Goal: Information Seeking & Learning: Learn about a topic

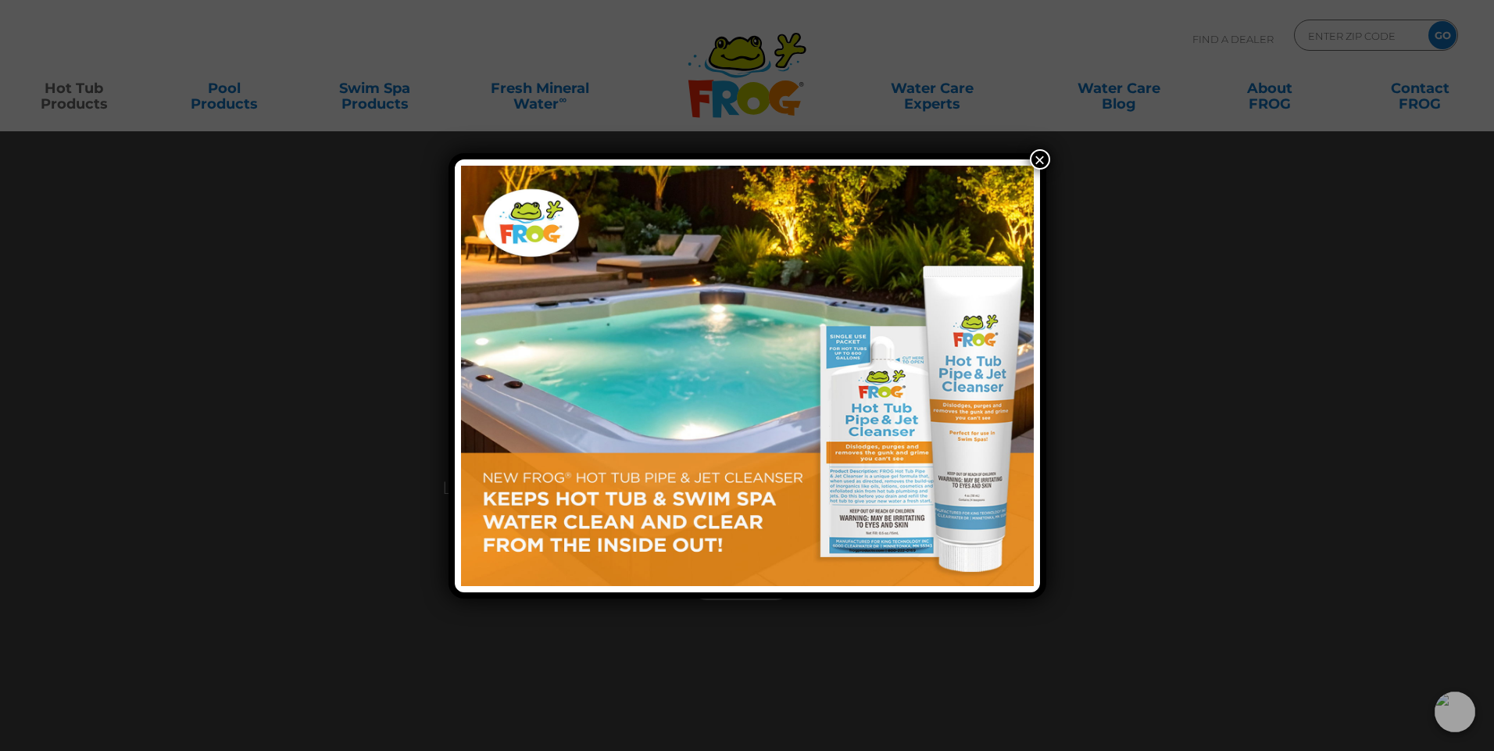
click at [1038, 157] on button "×" at bounding box center [1040, 159] width 20 height 20
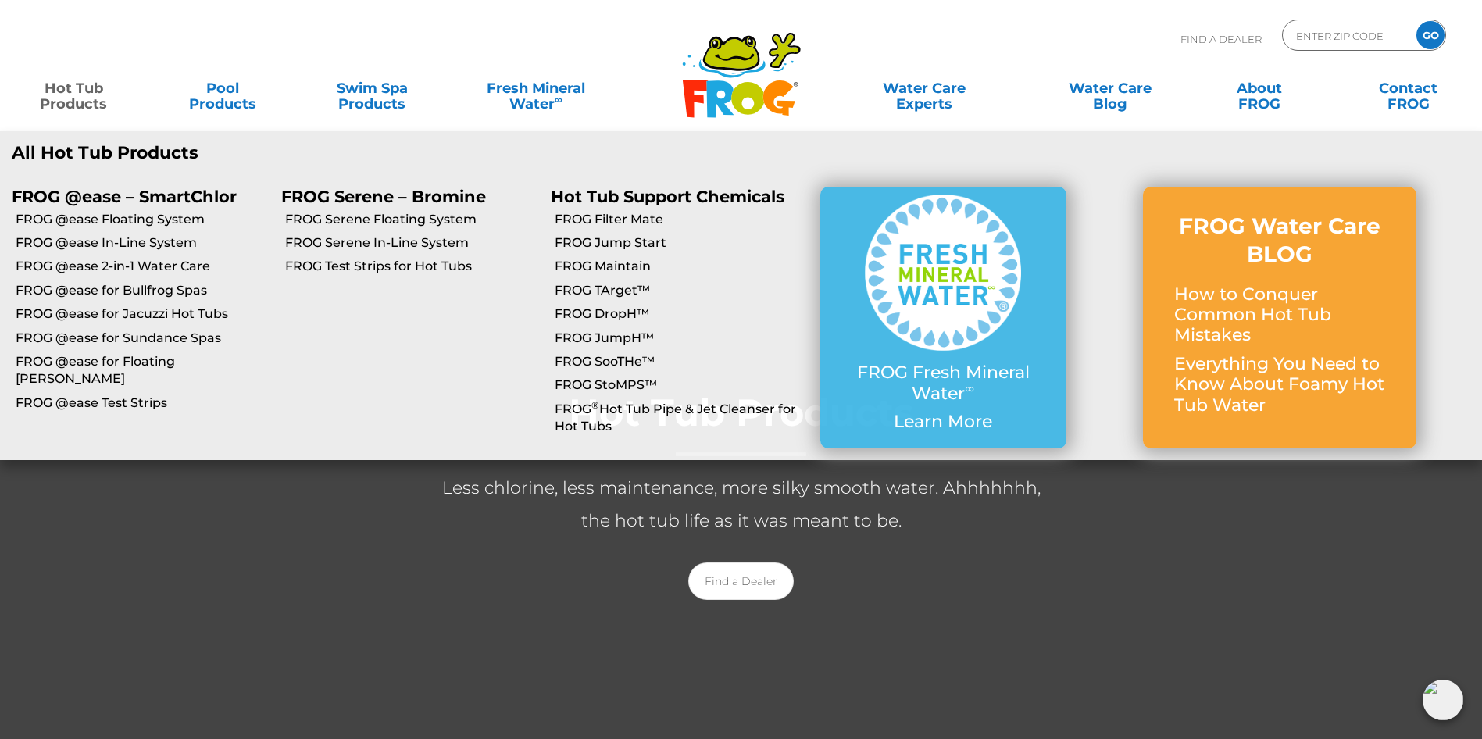
click at [74, 92] on link "Hot Tub Products" at bounding box center [74, 88] width 116 height 31
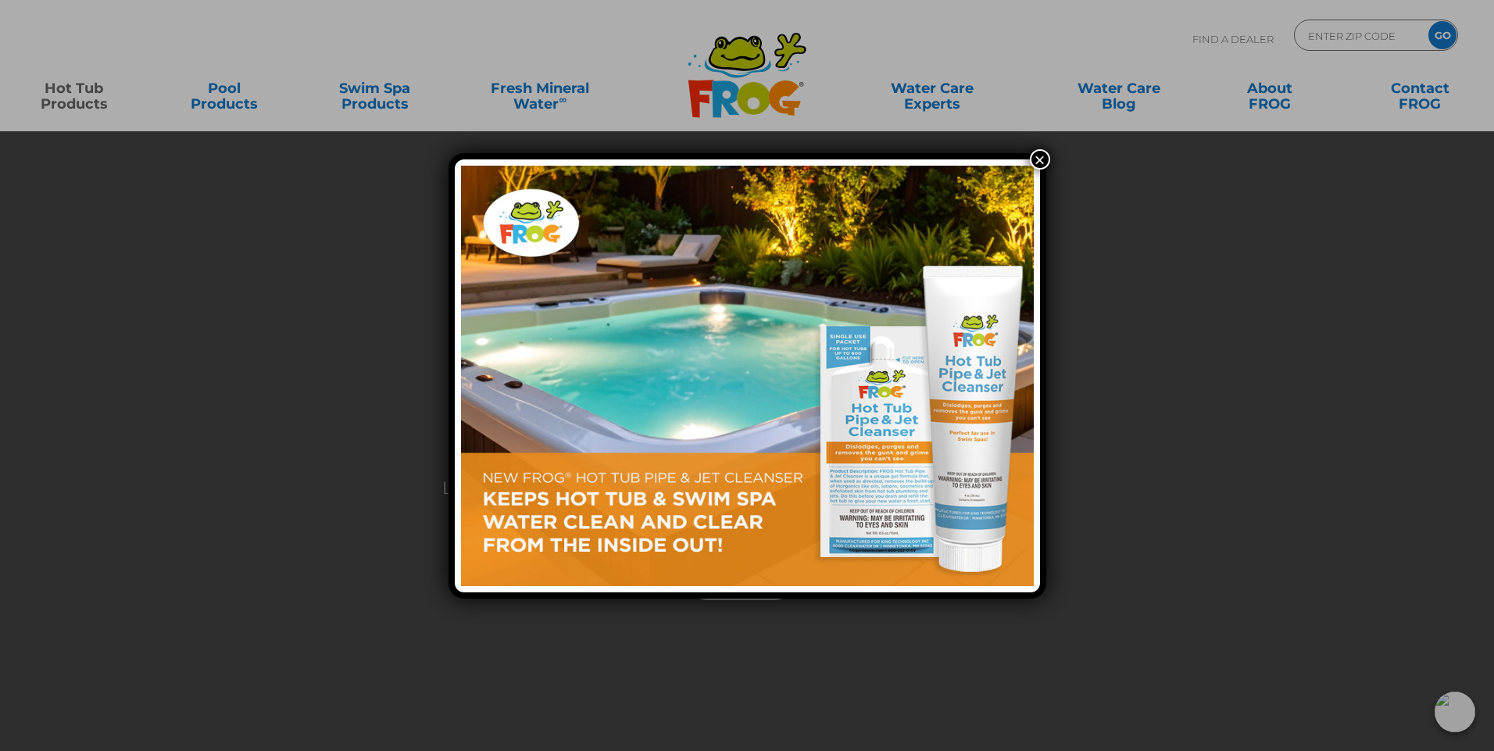
click at [1038, 153] on button "×" at bounding box center [1040, 159] width 20 height 20
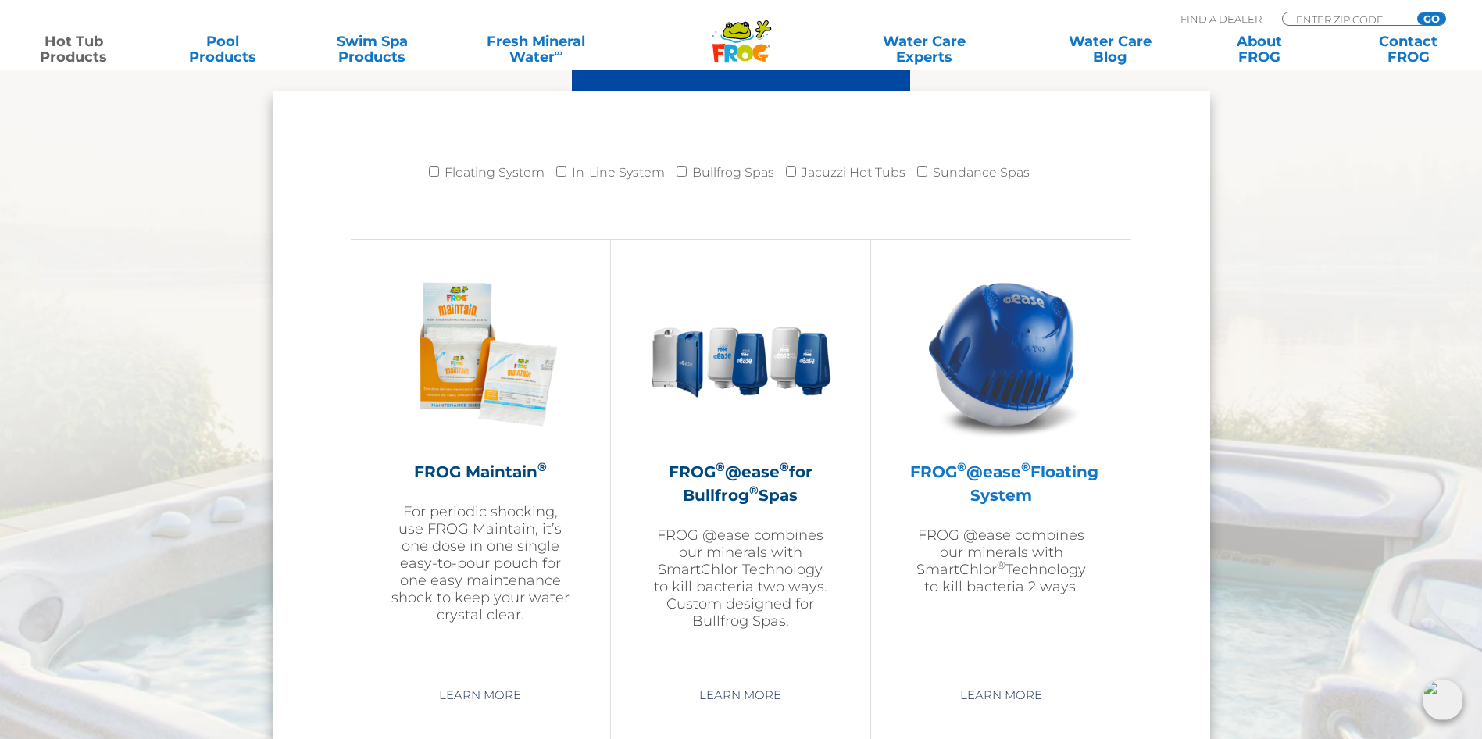
scroll to position [1641, 0]
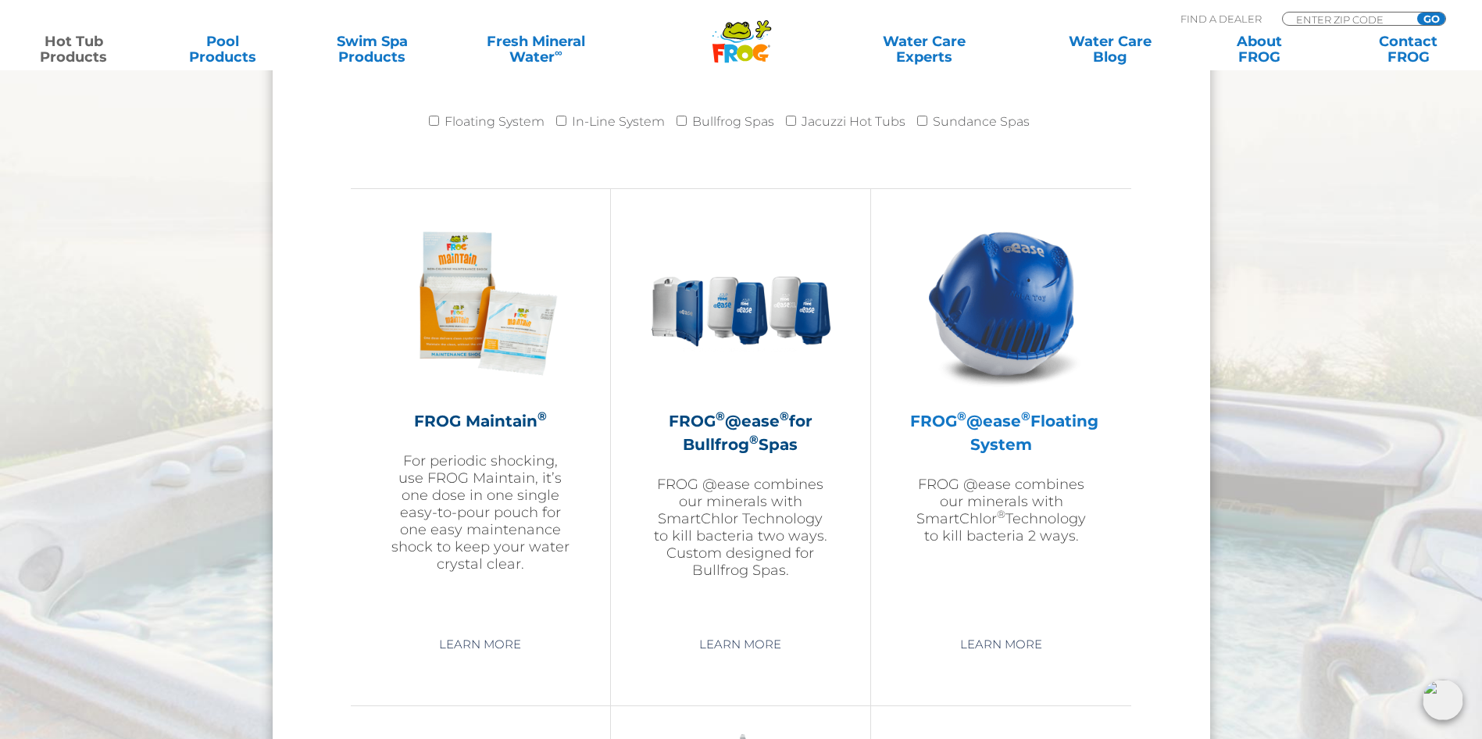
click at [1022, 337] on img at bounding box center [1001, 303] width 181 height 181
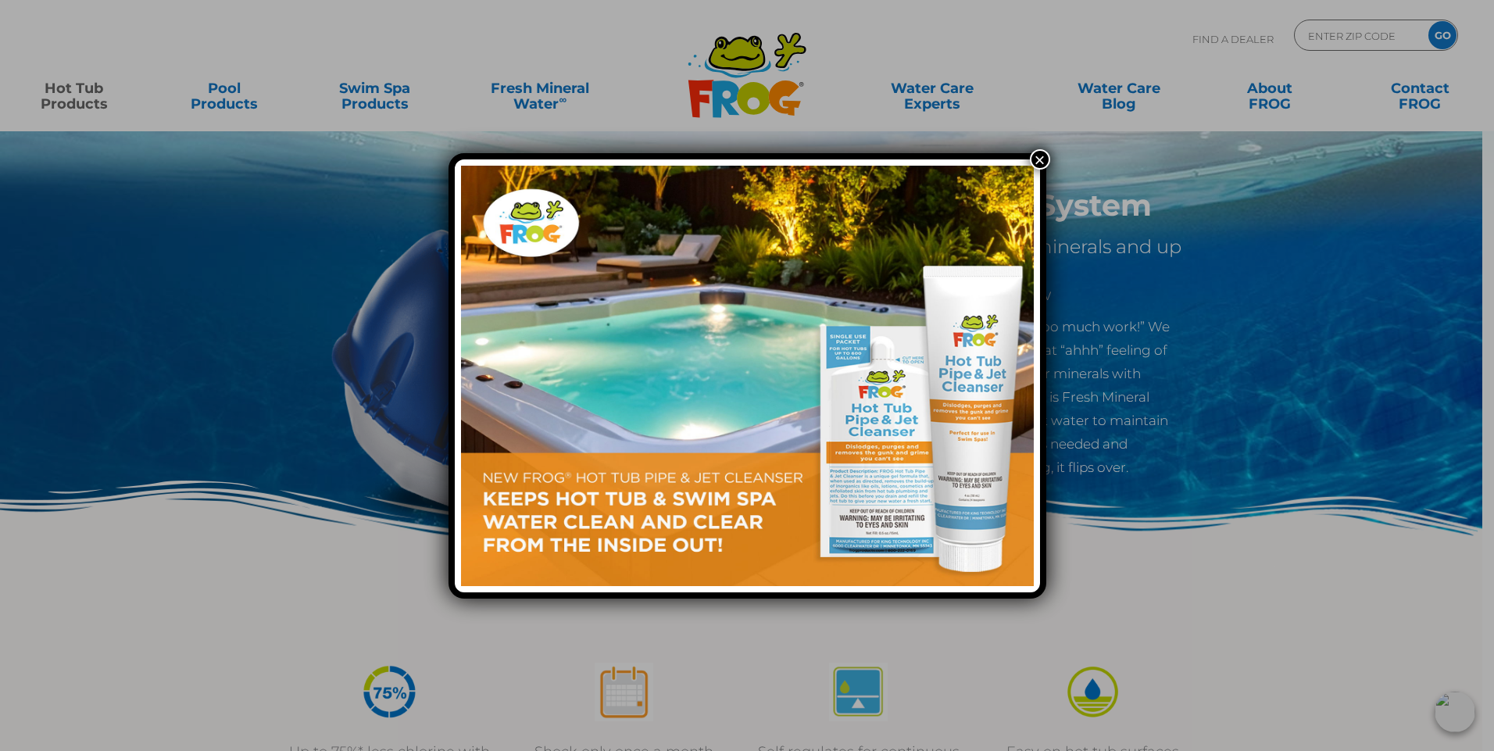
click at [1041, 152] on button "×" at bounding box center [1040, 159] width 20 height 20
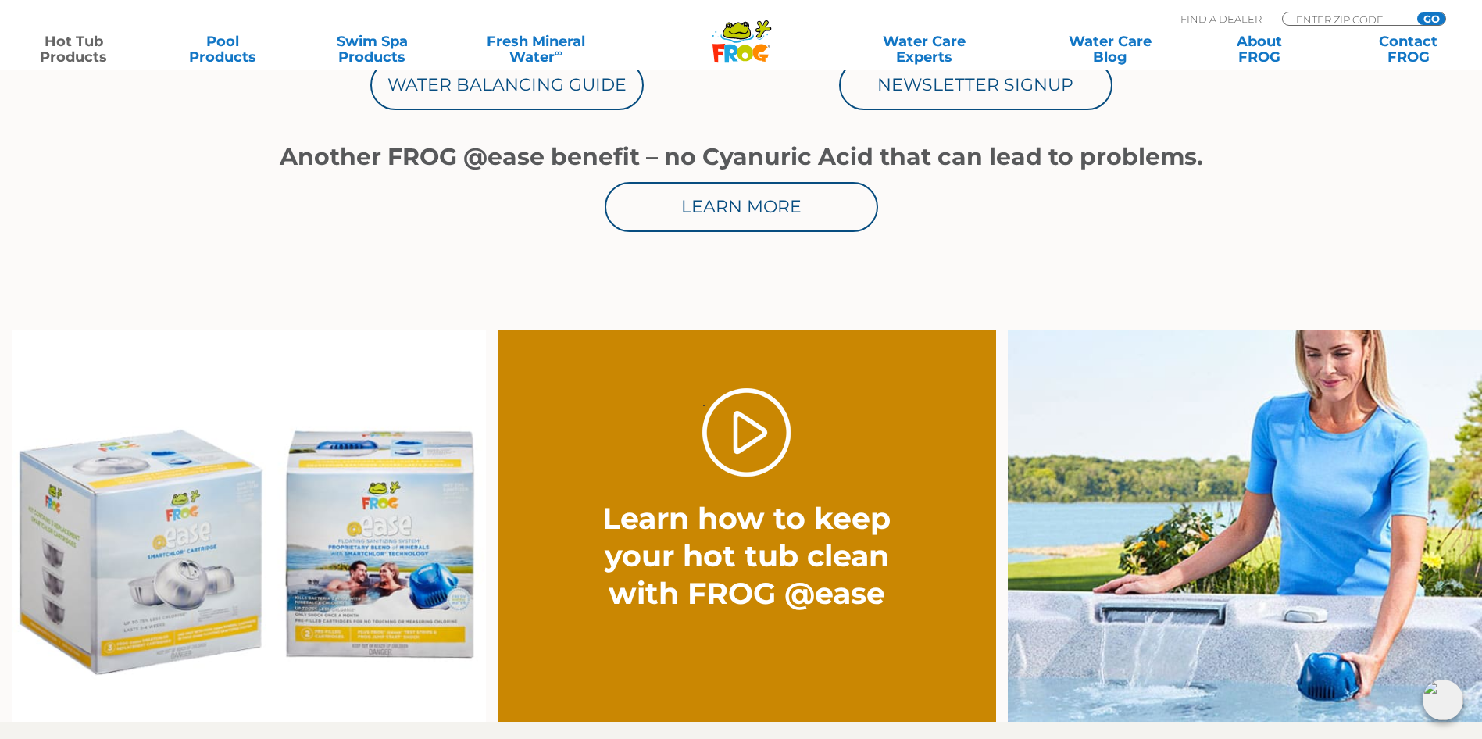
scroll to position [1016, 0]
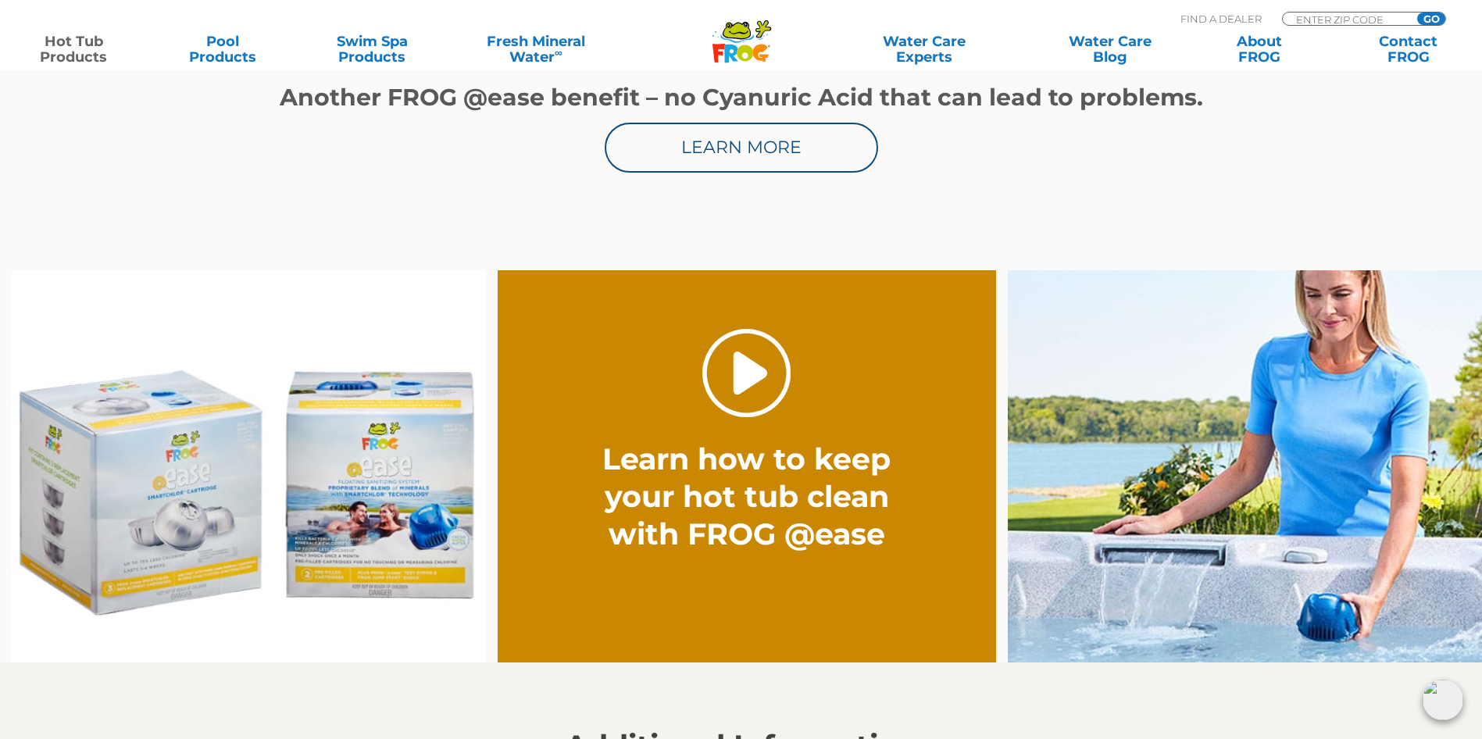
click at [745, 369] on link "." at bounding box center [746, 373] width 88 height 88
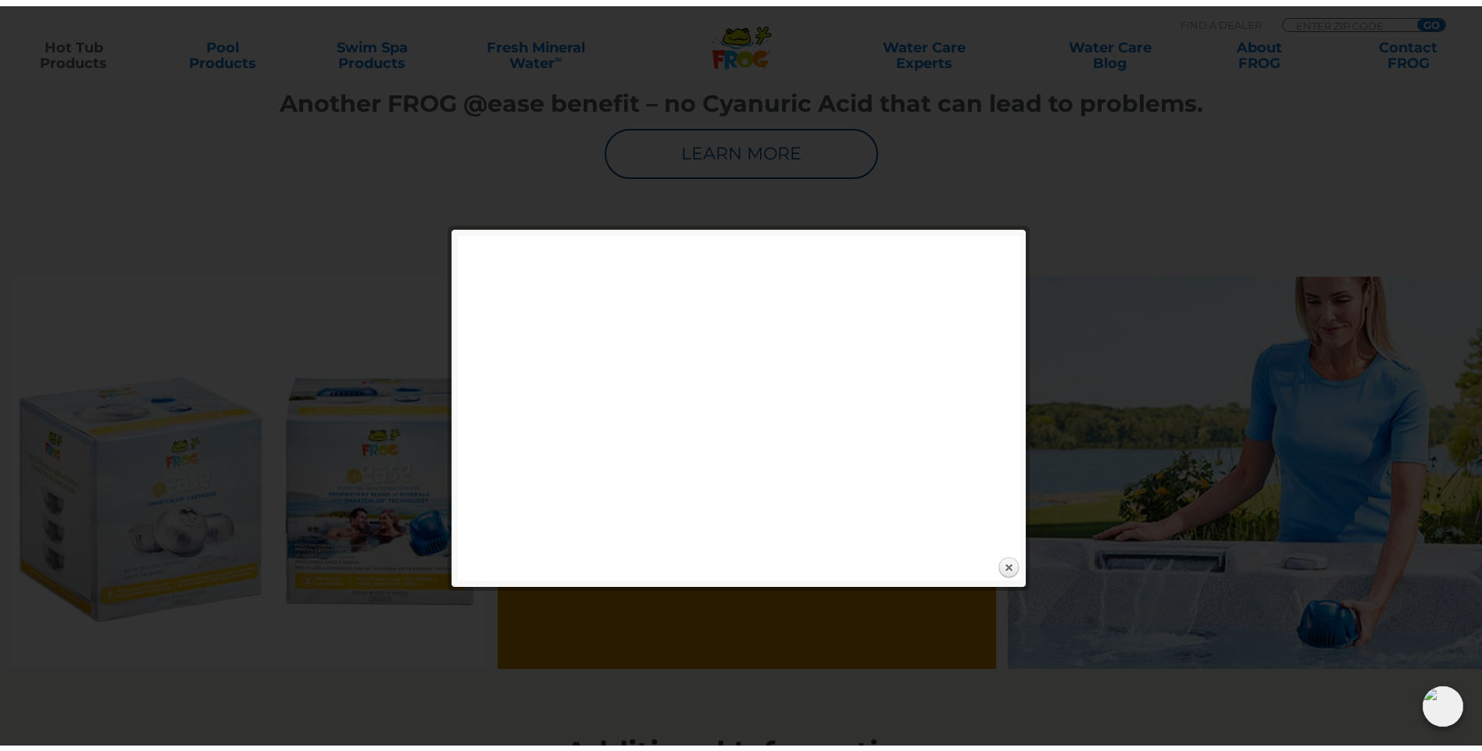
scroll to position [1094, 0]
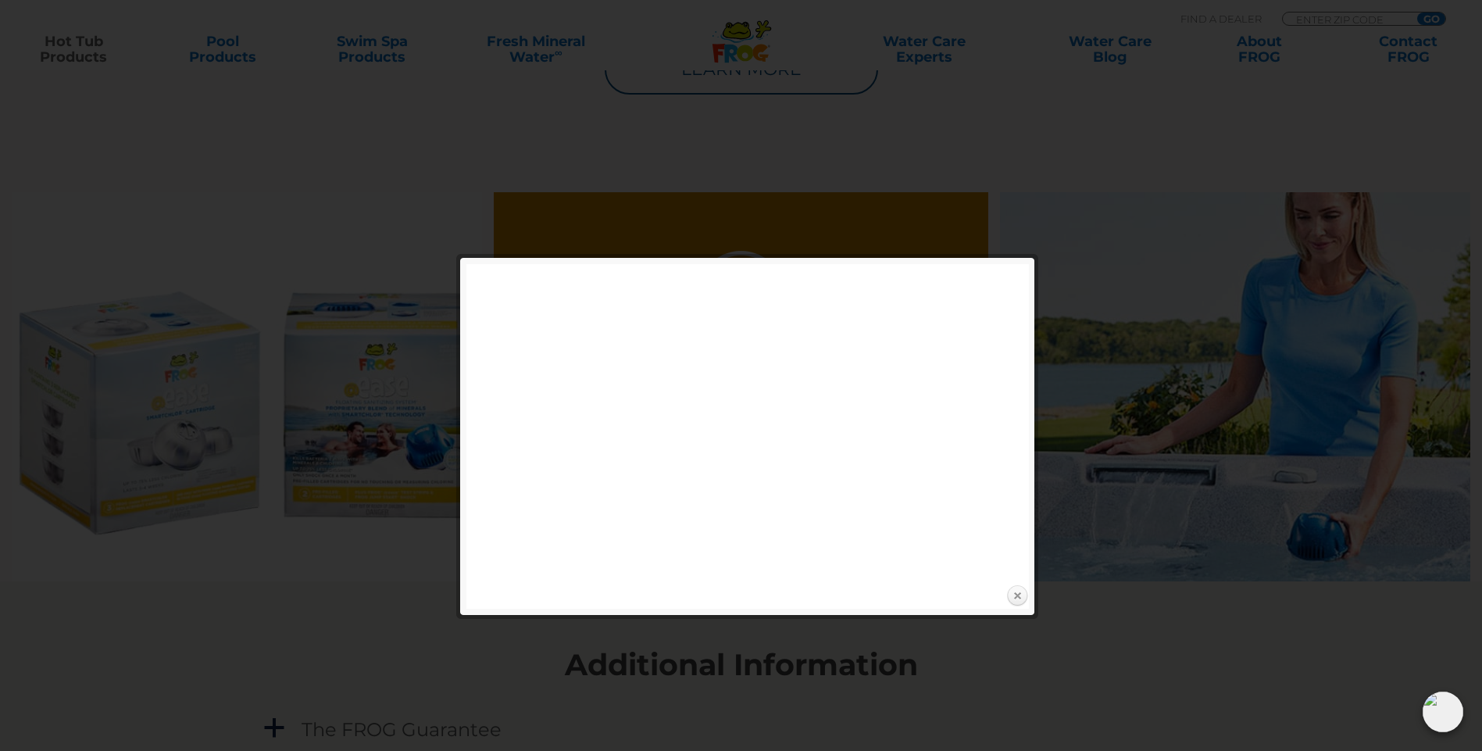
click at [1020, 595] on link "Close" at bounding box center [1016, 595] width 23 height 23
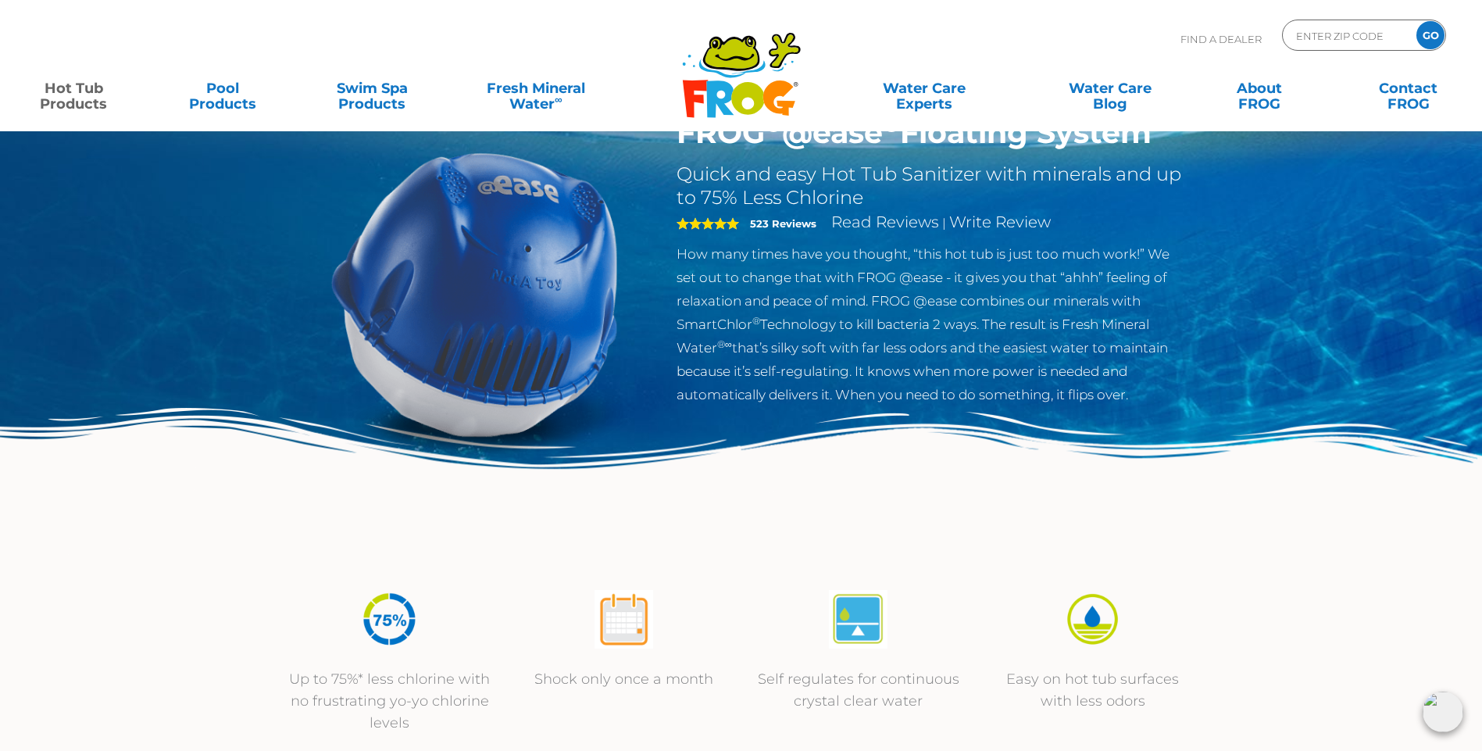
scroll to position [0, 0]
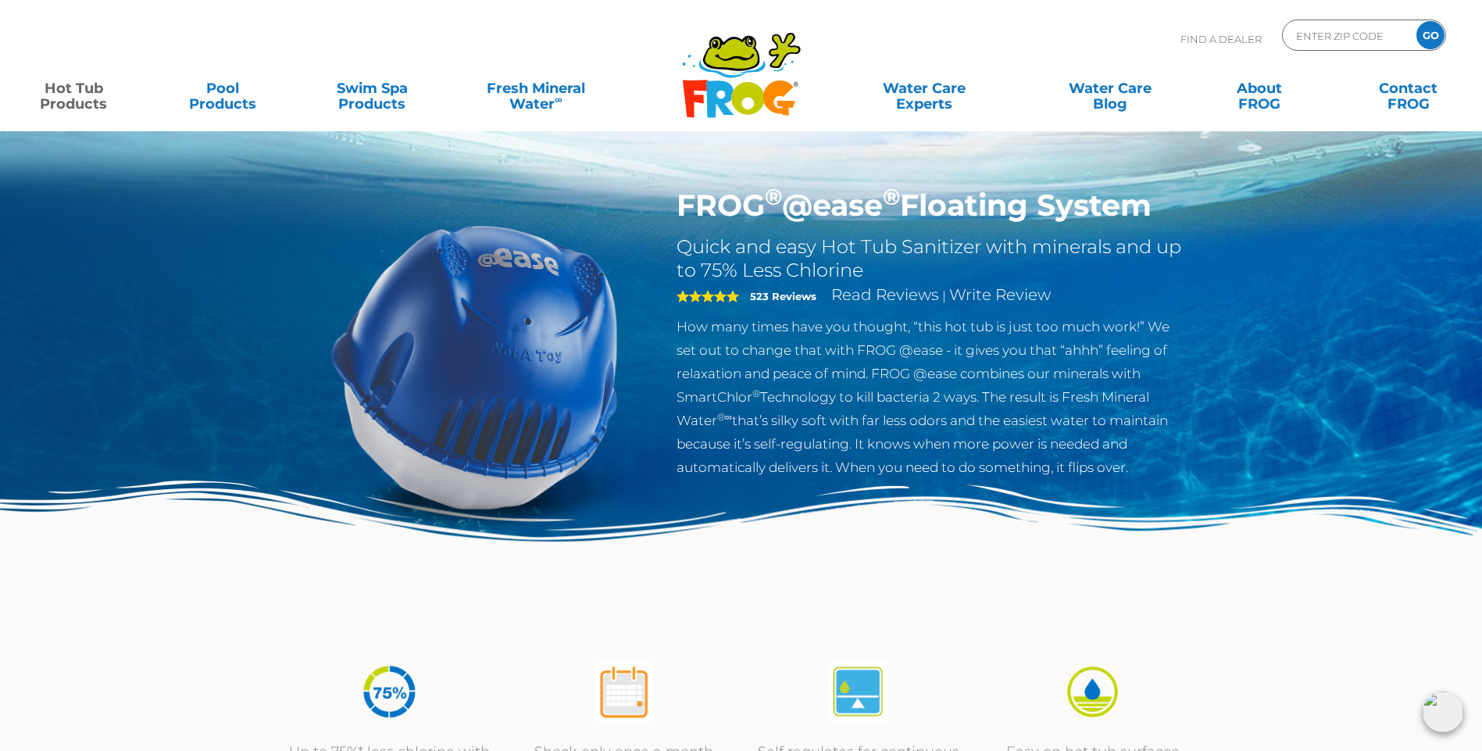
scroll to position [1016, 0]
